Goal: Information Seeking & Learning: Learn about a topic

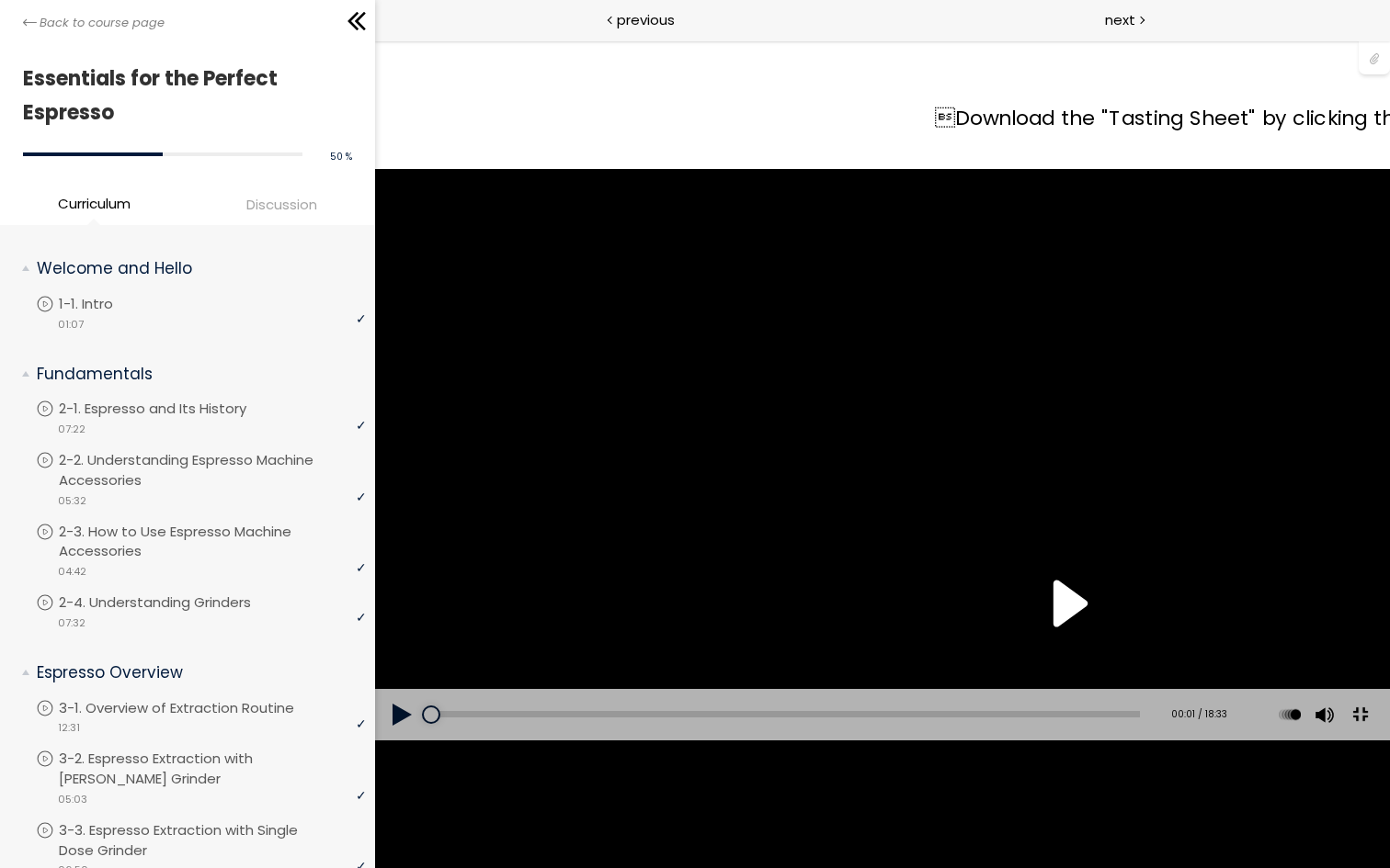
click at [1053, 485] on div "Download the "Tasting Sheet" by clicking the 📎 above." at bounding box center [882, 453] width 1390 height 782
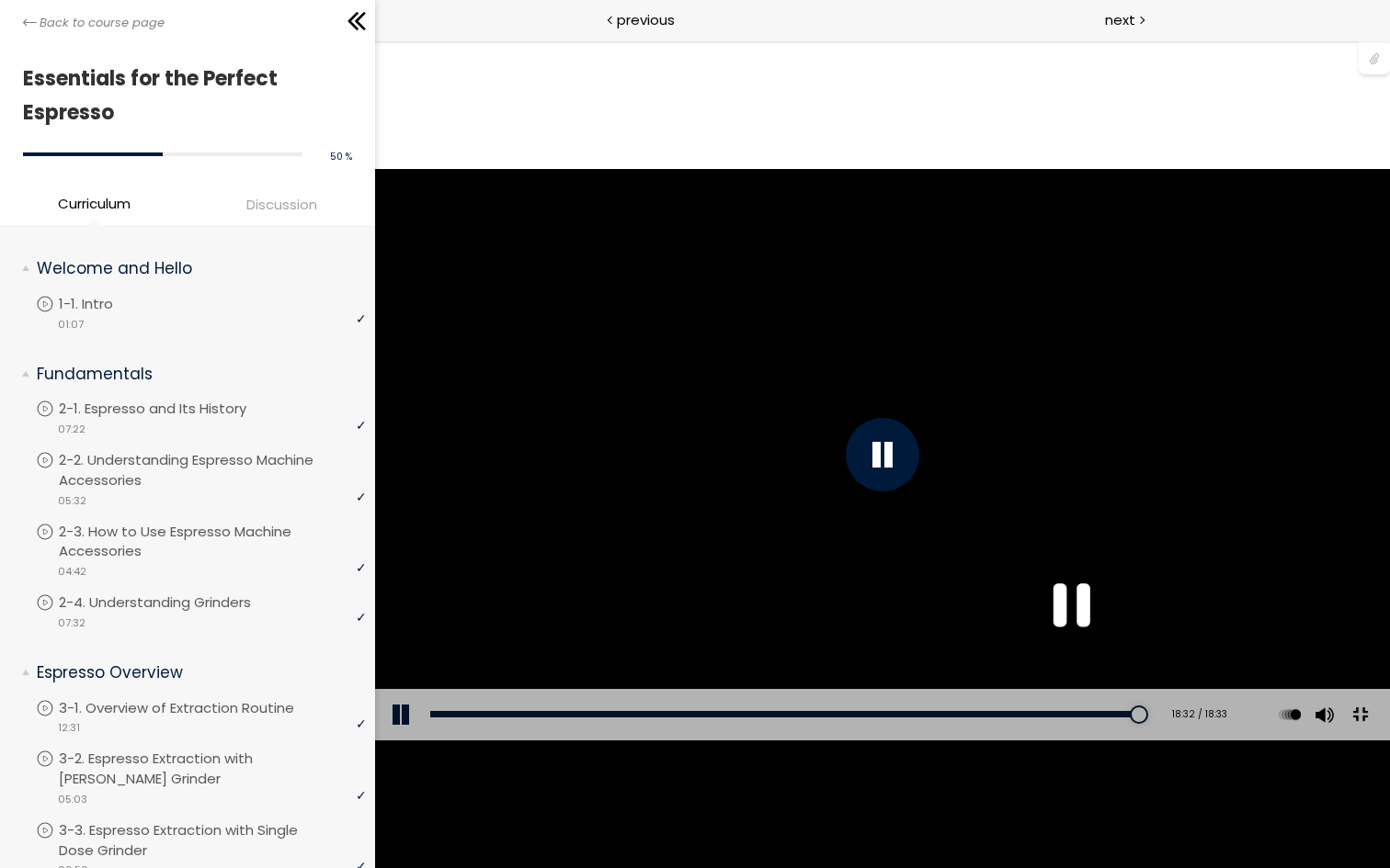
click at [1380, 736] on button at bounding box center [1359, 714] width 41 height 41
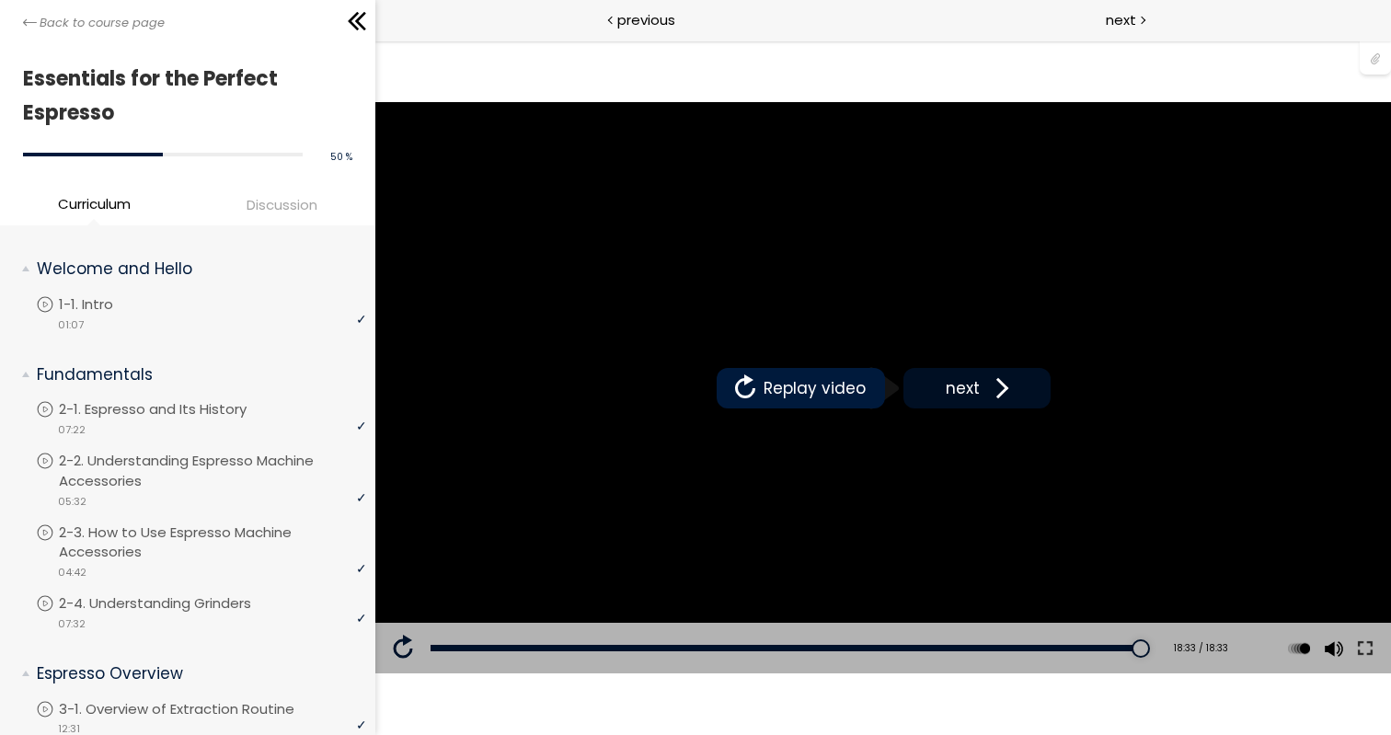
click at [1002, 396] on span at bounding box center [998, 388] width 28 height 28
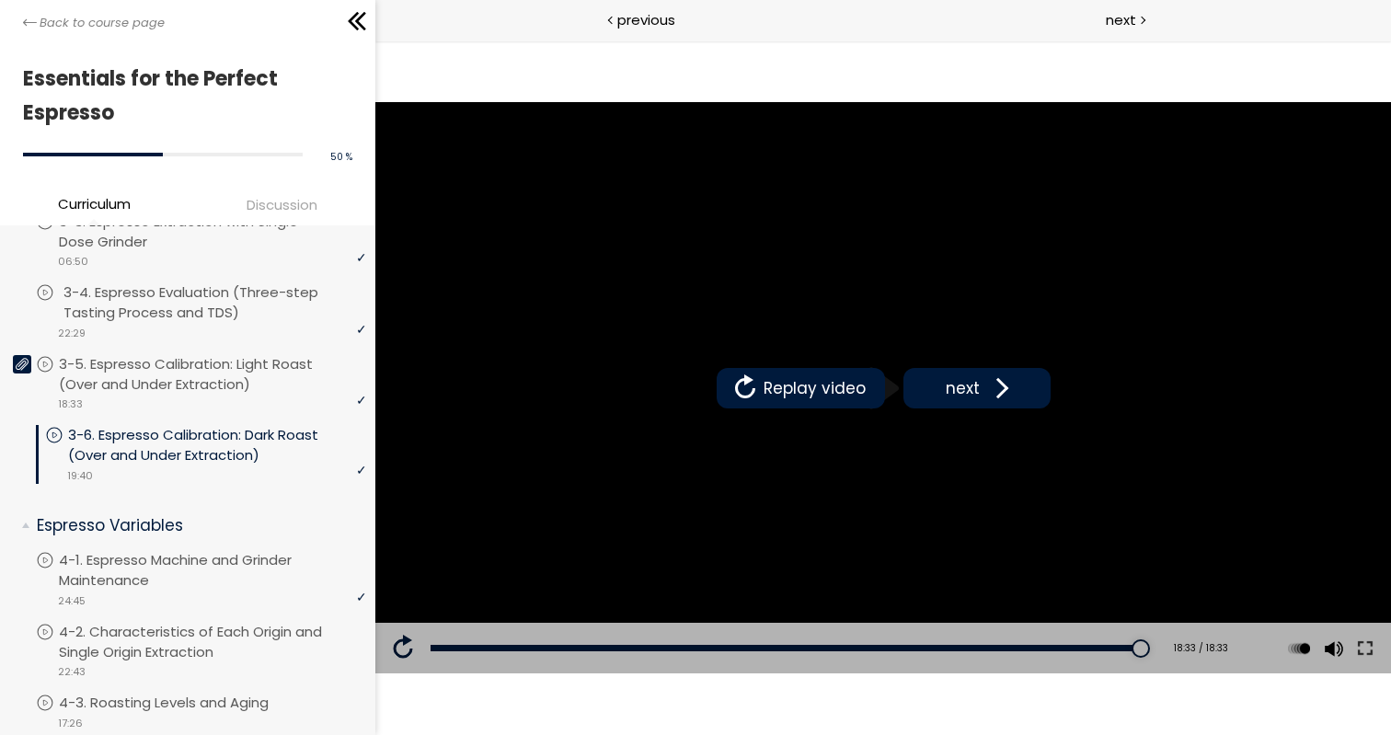
scroll to position [608, 0]
click at [203, 446] on p "3-6. Espresso Calibration: Dark Roast (Over and Under Extraction)" at bounding box center [216, 447] width 307 height 40
click at [239, 379] on p "3-5. Espresso Calibration: Light Roast (Over and Under Extraction)" at bounding box center [216, 376] width 307 height 40
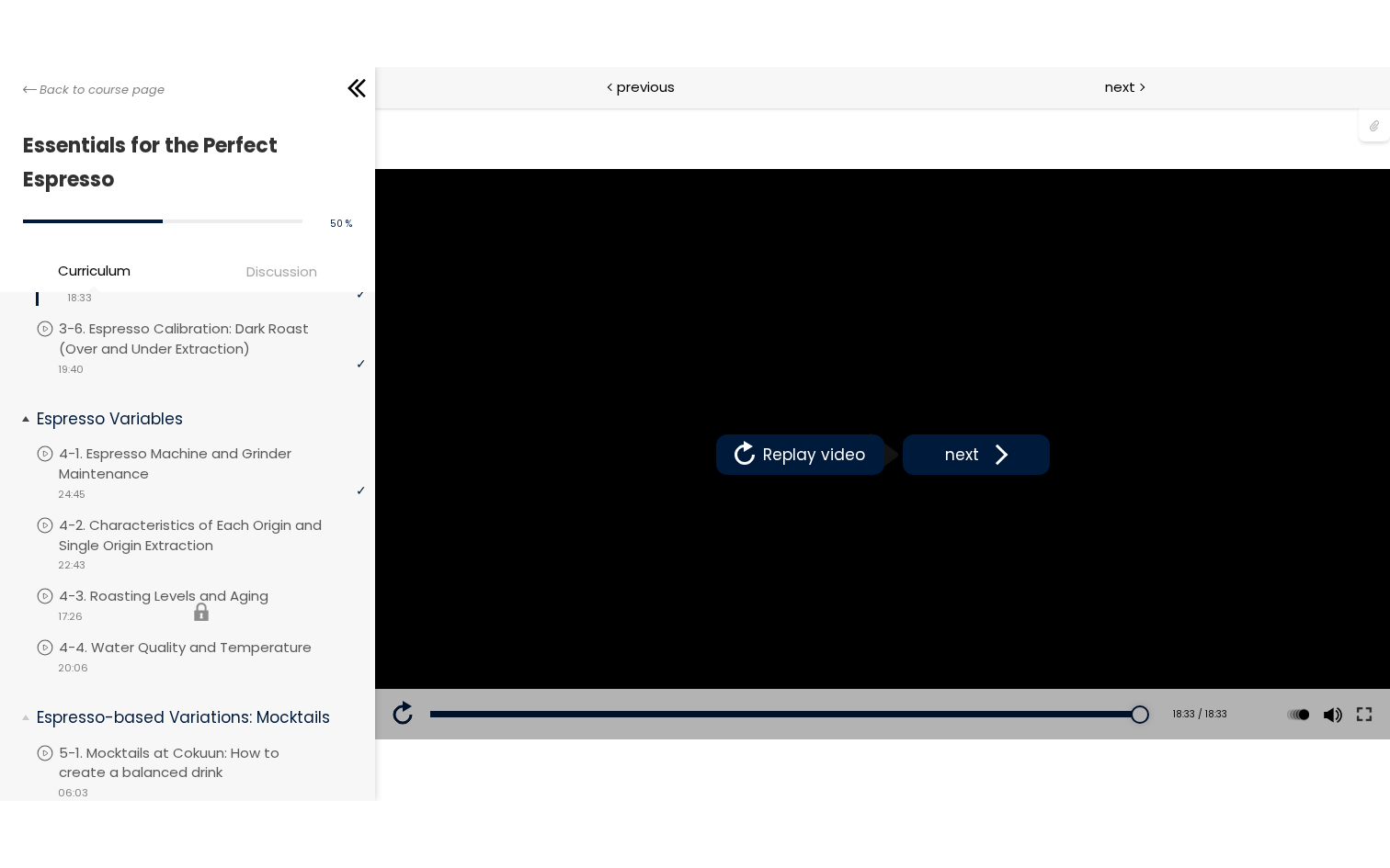
scroll to position [791, 0]
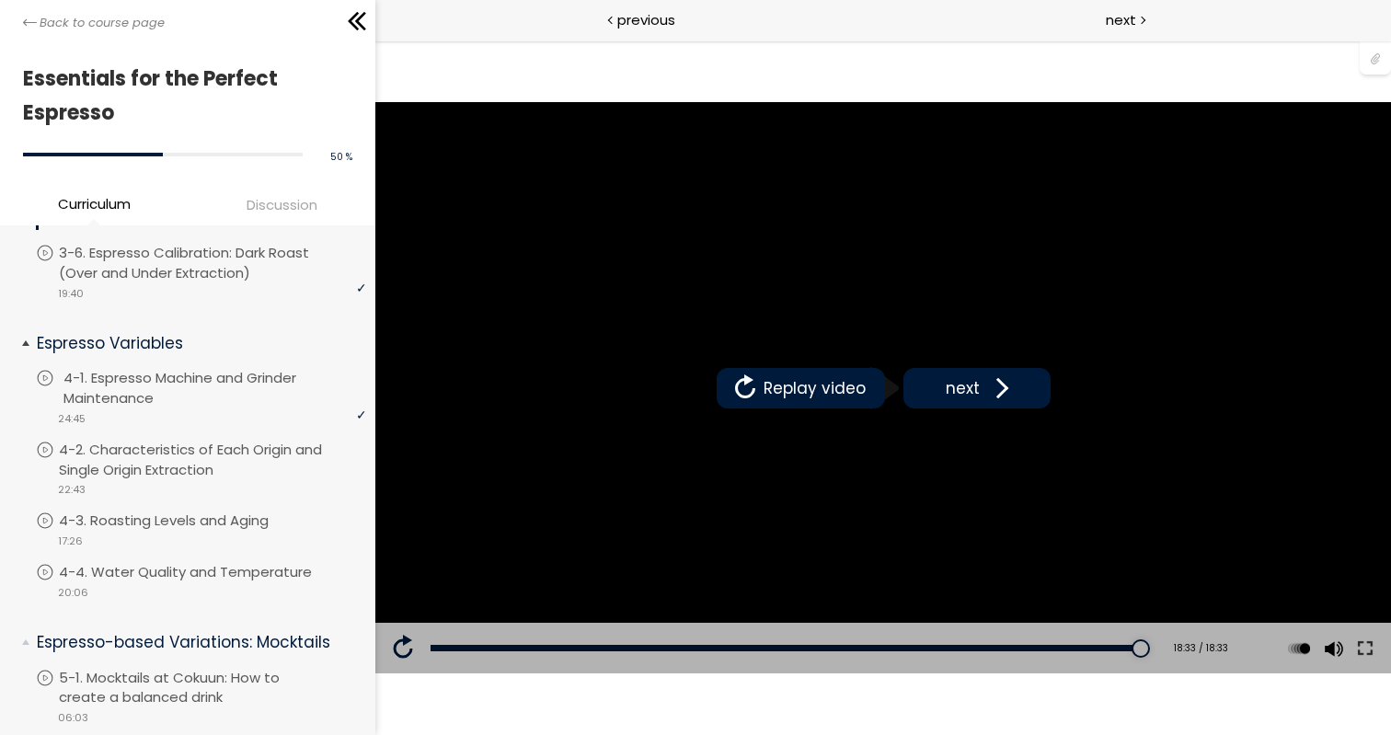
click at [215, 395] on p "4-1. Espresso Machine and Grinder Maintenance" at bounding box center [216, 388] width 307 height 40
